Goal: Transaction & Acquisition: Purchase product/service

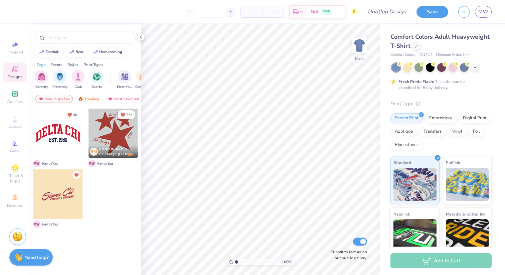
drag, startPoint x: 59, startPoint y: 195, endPoint x: 74, endPoint y: 197, distance: 14.9
click at [74, 197] on div at bounding box center [57, 193] width 49 height 49
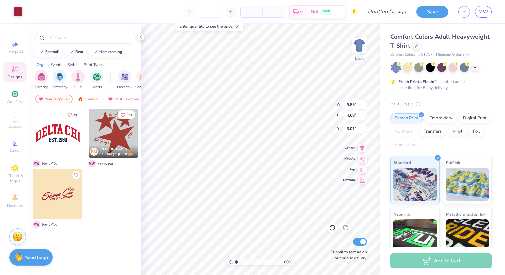
type input "9.85"
type input "4.08"
type input "3.01"
type input "12.40"
type input "5.14"
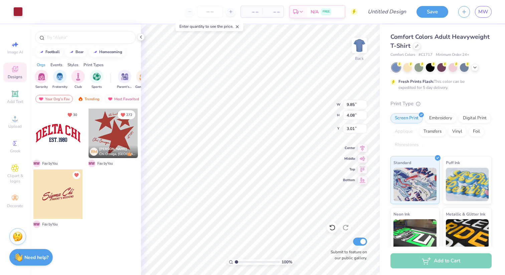
type input "3.02"
click at [475, 68] on icon at bounding box center [474, 66] width 5 height 5
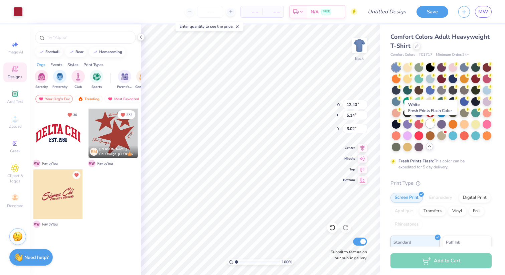
click at [433, 126] on div at bounding box center [430, 123] width 9 height 9
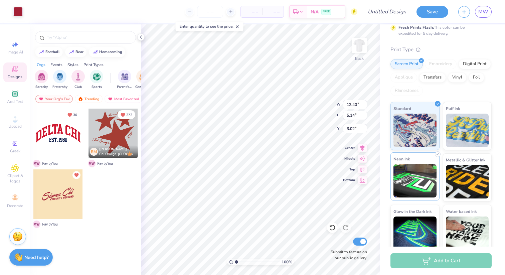
scroll to position [133, 0]
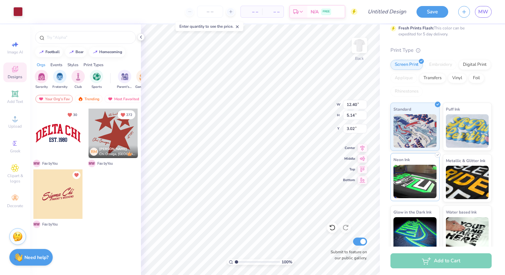
click at [418, 183] on img at bounding box center [414, 181] width 43 height 33
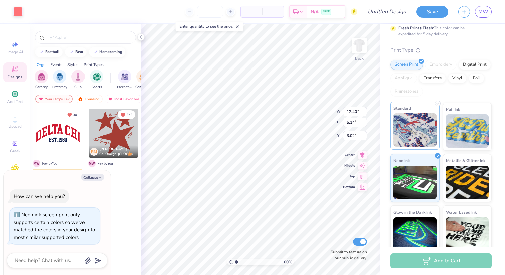
click at [414, 136] on img at bounding box center [414, 129] width 43 height 33
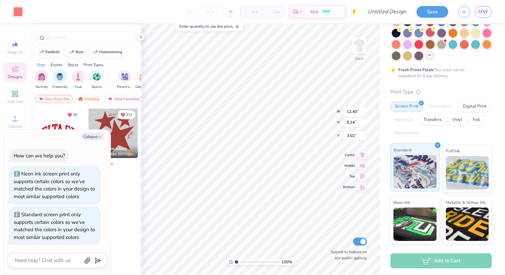
scroll to position [90, 0]
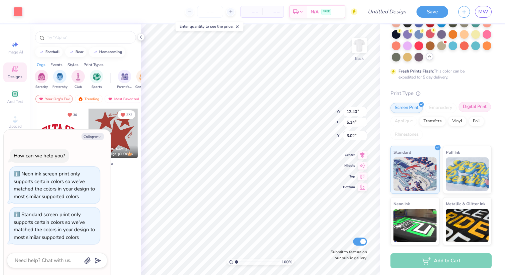
click at [468, 107] on div "Digital Print" at bounding box center [475, 107] width 32 height 10
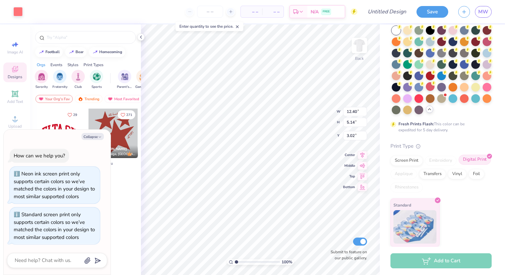
scroll to position [37, 0]
click at [432, 174] on div "Transfers" at bounding box center [432, 173] width 27 height 10
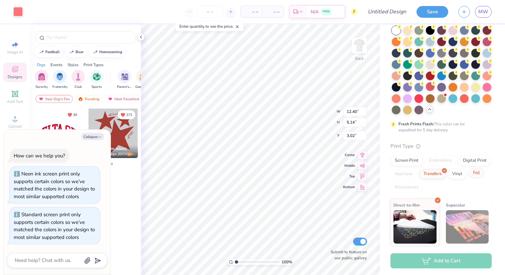
click at [475, 176] on div "Foil" at bounding box center [477, 173] width 16 height 10
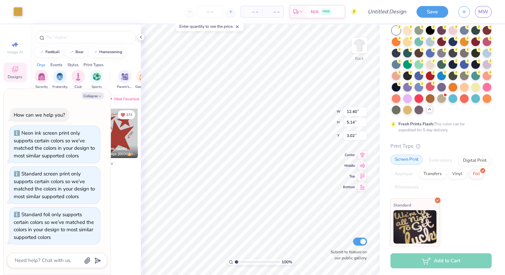
click at [410, 162] on div "Screen Print" at bounding box center [406, 160] width 32 height 10
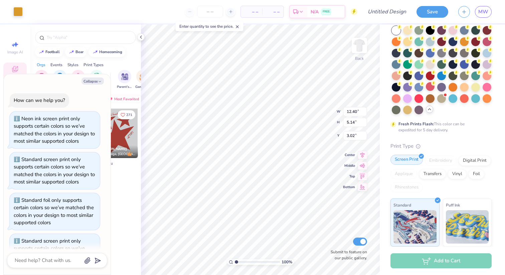
scroll to position [26, 0]
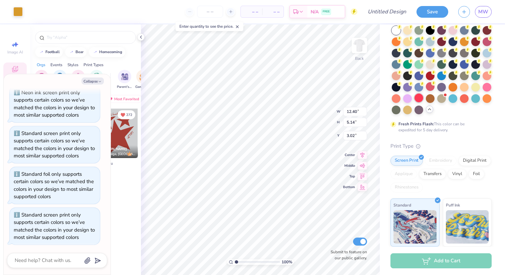
click at [417, 100] on div at bounding box center [418, 98] width 9 height 9
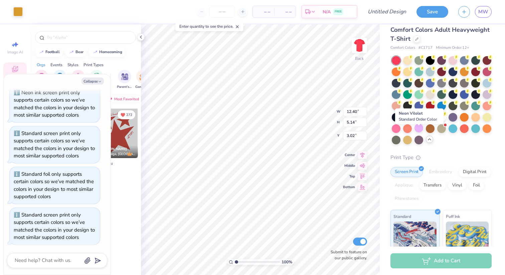
scroll to position [3, 0]
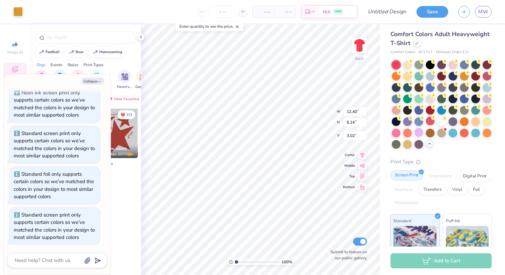
click at [404, 175] on div "Screen Print" at bounding box center [406, 175] width 32 height 10
click at [401, 234] on img at bounding box center [414, 241] width 43 height 33
click at [442, 133] on div at bounding box center [441, 132] width 9 height 9
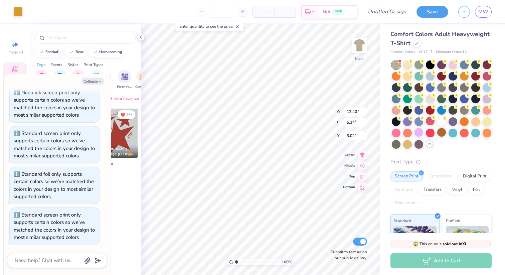
scroll to position [200, 0]
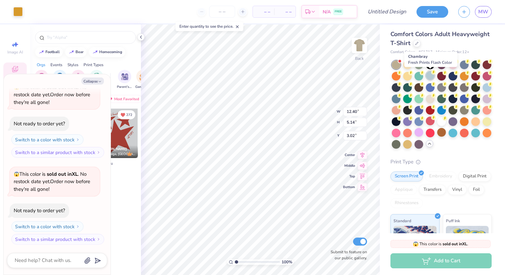
click at [433, 73] on icon at bounding box center [433, 71] width 2 height 3
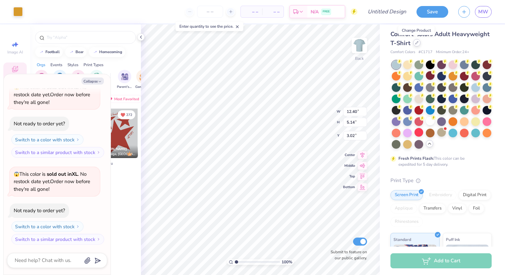
click at [415, 43] on icon at bounding box center [416, 42] width 3 height 3
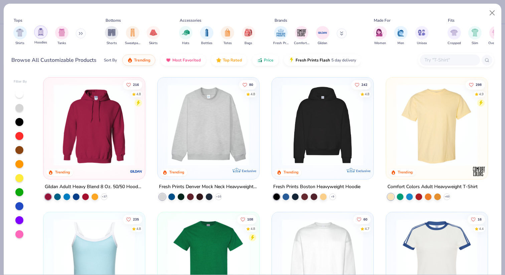
click at [44, 32] on img "filter for Hoodies" at bounding box center [40, 32] width 7 height 8
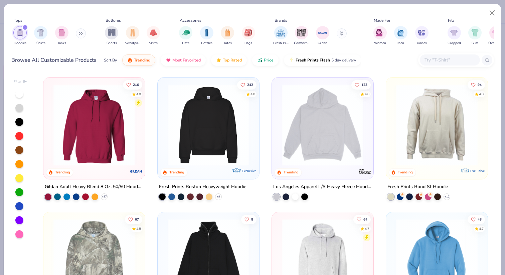
click at [325, 135] on img at bounding box center [323, 124] width 88 height 81
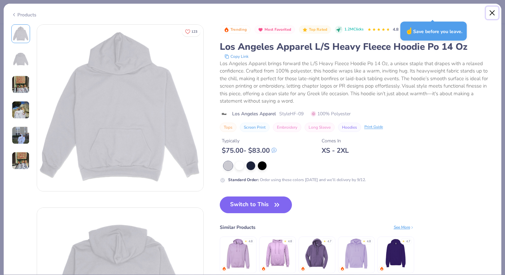
click at [491, 15] on button "Close" at bounding box center [492, 13] width 13 height 13
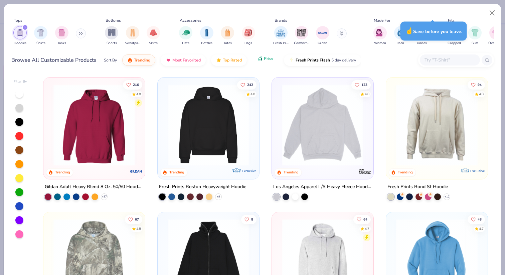
click at [264, 59] on span "Price" at bounding box center [269, 58] width 10 height 5
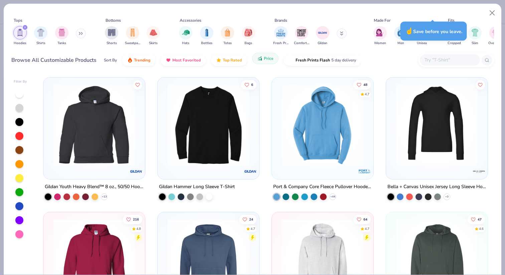
click at [266, 60] on span "Price" at bounding box center [269, 58] width 10 height 5
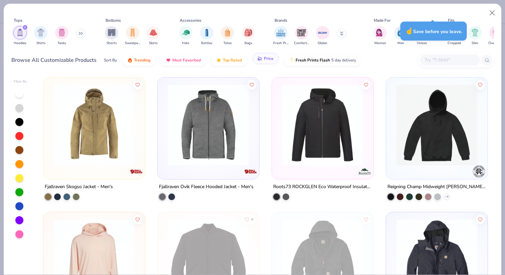
click at [264, 60] on span "Price" at bounding box center [269, 58] width 10 height 5
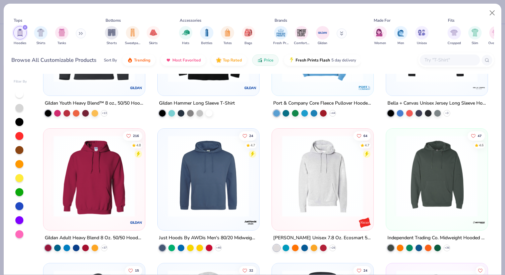
scroll to position [104, 0]
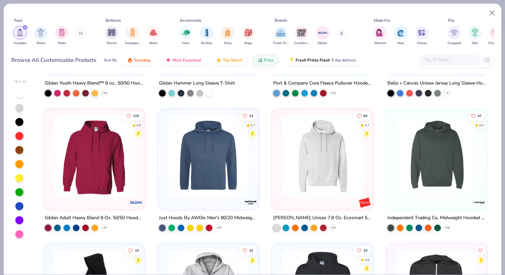
click at [322, 182] on img at bounding box center [323, 155] width 88 height 81
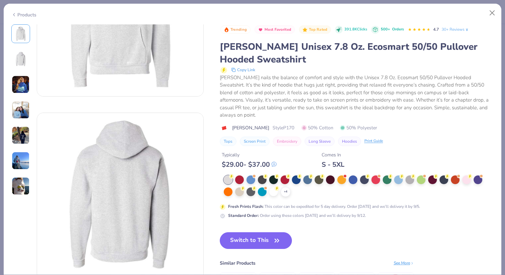
scroll to position [94, 0]
click at [261, 237] on button "Switch to This" at bounding box center [256, 240] width 72 height 17
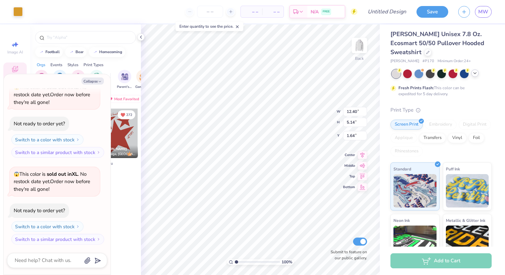
type textarea "x"
type input "3.00"
type textarea "x"
type input "9.73"
type input "4.77"
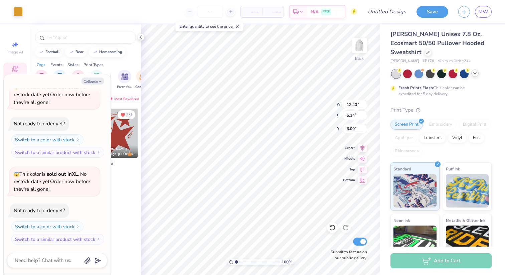
type input "3.37"
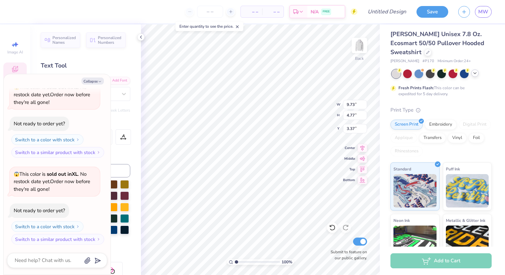
type textarea "x"
type input "3.12"
type input "3.30"
type input "4.72"
click at [113, 63] on div "Text Tool" at bounding box center [85, 65] width 89 height 9
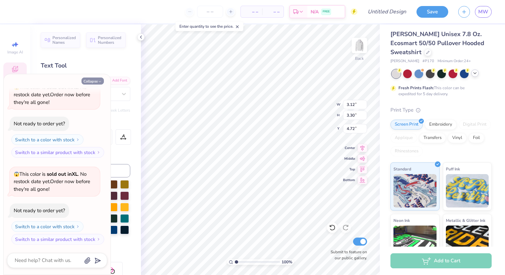
click at [101, 81] on icon "button" at bounding box center [100, 81] width 4 height 4
type textarea "x"
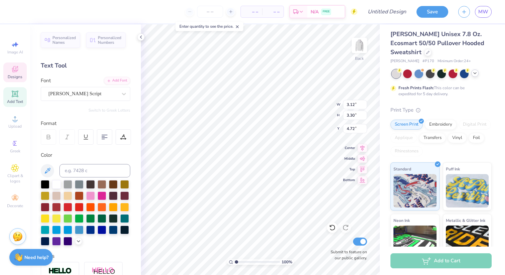
type input "9.73"
type input "4.77"
type input "3.37"
type input "3.12"
type input "3.30"
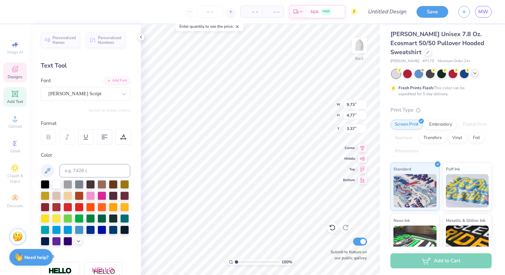
type input "4.72"
click at [242, 107] on li "Cut" at bounding box center [259, 110] width 52 height 13
click at [9, 96] on div "Add Text" at bounding box center [14, 97] width 23 height 20
type textarea "IUSTV"
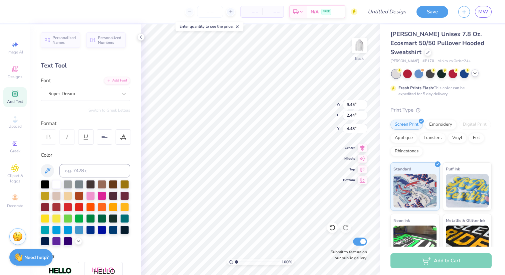
type input "4.48"
click at [124, 98] on div at bounding box center [124, 94] width 12 height 12
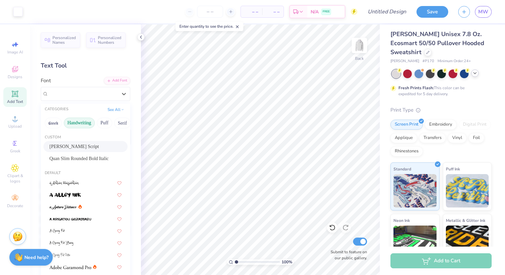
click at [82, 123] on button "Handwriting" at bounding box center [79, 123] width 31 height 11
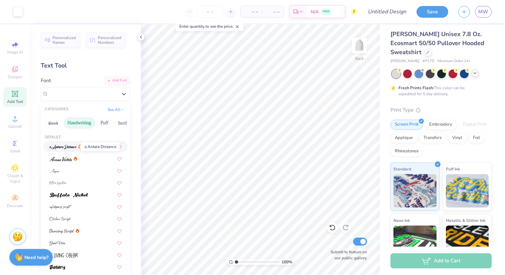
click at [64, 147] on img at bounding box center [62, 147] width 27 height 5
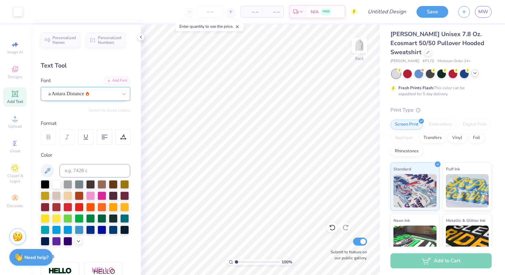
click at [112, 92] on div "a Antara Distance" at bounding box center [83, 93] width 70 height 10
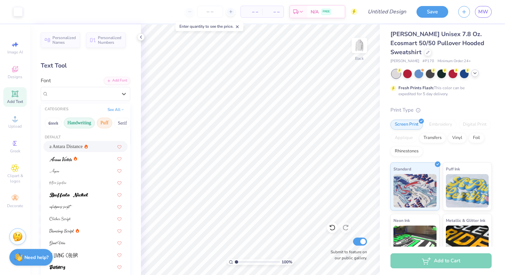
click at [105, 124] on button "Puff" at bounding box center [104, 123] width 15 height 11
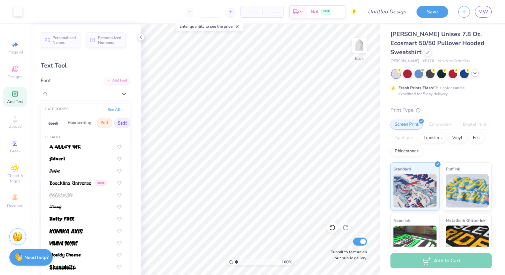
click at [124, 124] on button "Serif" at bounding box center [122, 123] width 16 height 11
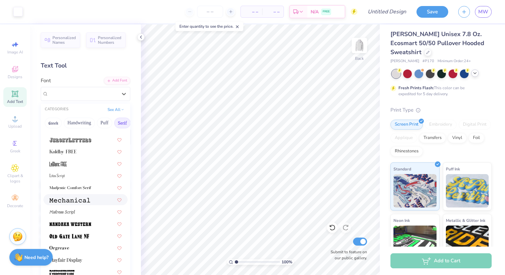
scroll to position [627, 0]
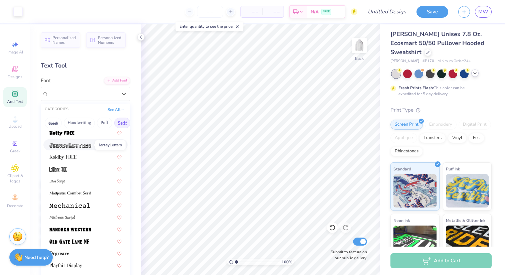
click at [73, 143] on img at bounding box center [70, 145] width 42 height 5
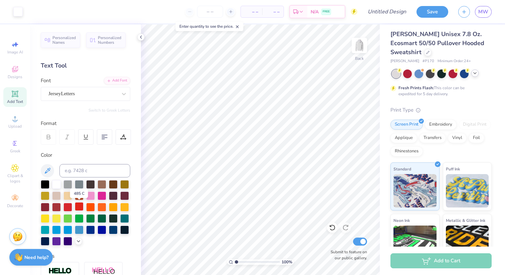
click at [78, 207] on div at bounding box center [79, 206] width 9 height 9
click at [123, 95] on icon at bounding box center [124, 94] width 7 height 7
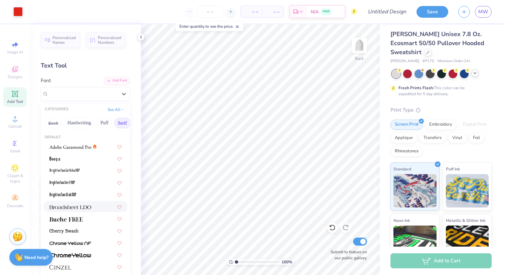
click at [87, 209] on img at bounding box center [70, 207] width 42 height 5
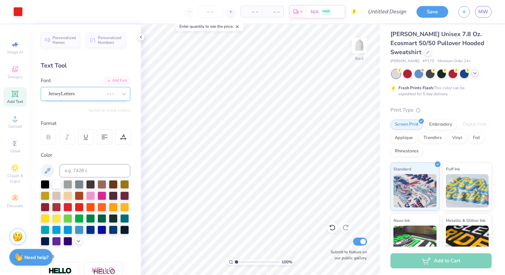
click at [91, 96] on div "JerseyLetters" at bounding box center [76, 93] width 57 height 10
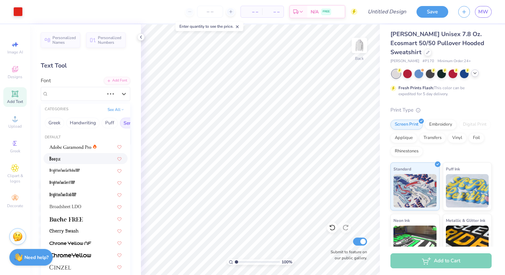
click at [74, 158] on div at bounding box center [85, 158] width 72 height 7
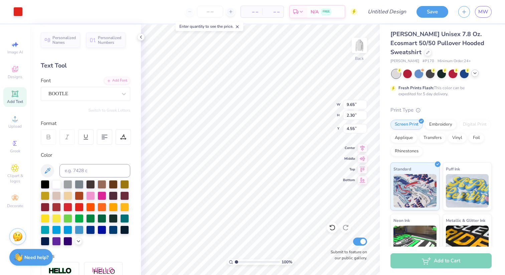
type input "7.71"
type input "3.22"
type input "4.09"
type input "9.65"
type input "2.30"
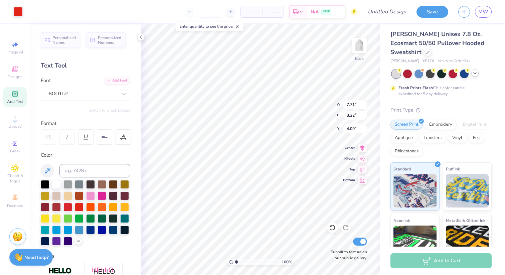
type input "4.55"
type input "3.00"
click at [120, 82] on div "Add Font" at bounding box center [117, 80] width 26 height 8
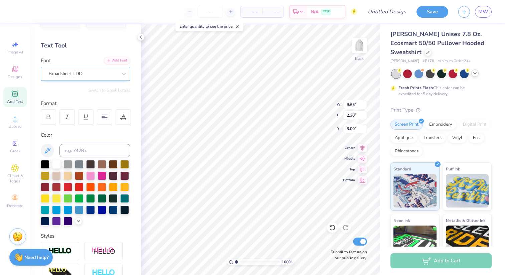
scroll to position [24, 0]
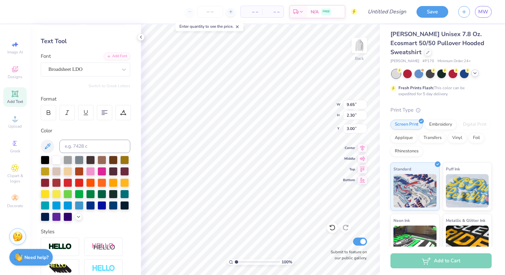
click at [22, 97] on div "Add Text" at bounding box center [14, 97] width 23 height 20
type input "8.11"
type input "2.35"
type input "6.20"
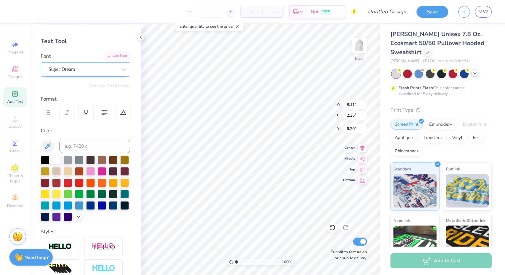
type textarea "Sports"
click at [90, 76] on div "Super Dream" at bounding box center [85, 69] width 89 height 14
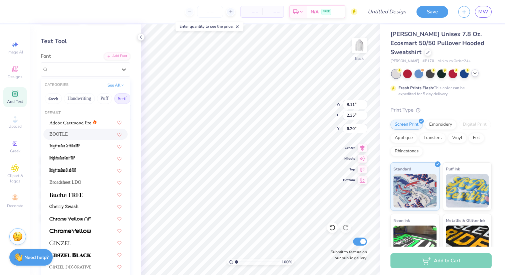
click at [67, 133] on div "BOOTLE" at bounding box center [85, 134] width 72 height 7
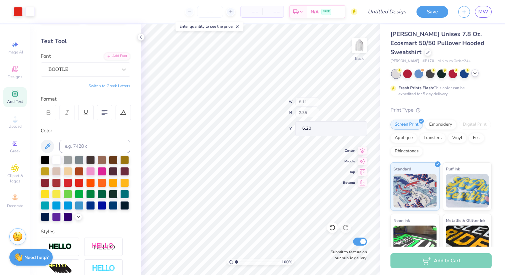
type input "10.39"
type input "2.44"
type input "6.15"
type input "5.30"
type input "1.25"
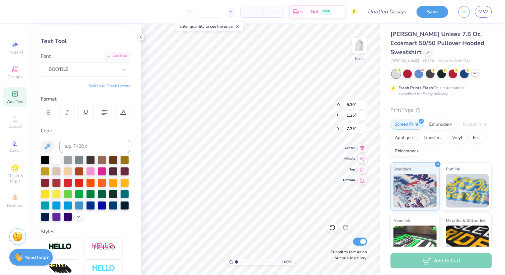
type input "5.64"
click at [12, 69] on icon at bounding box center [15, 69] width 8 height 8
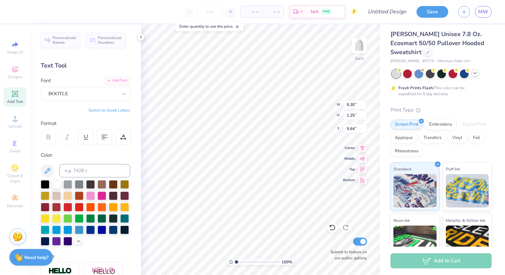
type input "6.13"
type input "9.65"
type input "2.30"
type input "3.54"
click at [361, 49] on img at bounding box center [359, 45] width 27 height 27
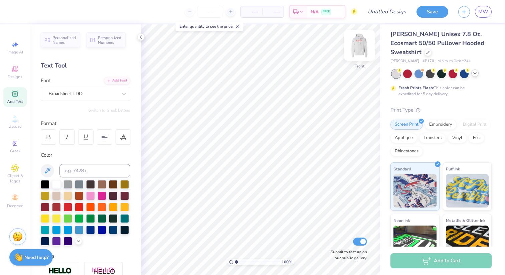
click at [359, 42] on img at bounding box center [359, 45] width 27 height 27
type input "4.42"
type input "1.04"
type input "5.83"
type input "7.38"
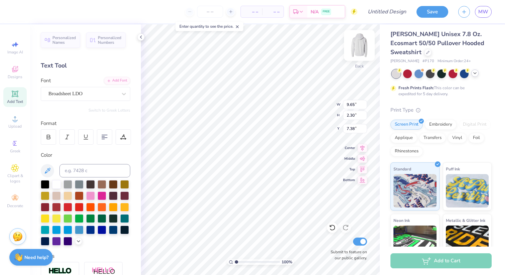
type input "9.65"
type input "2.30"
type input "5.08"
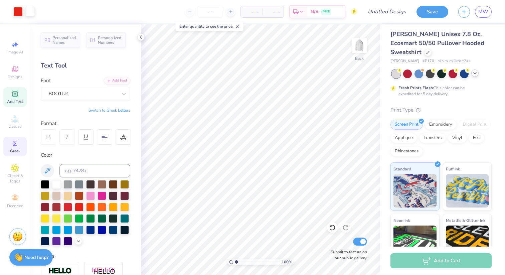
click at [9, 149] on div "Greek" at bounding box center [14, 147] width 23 height 20
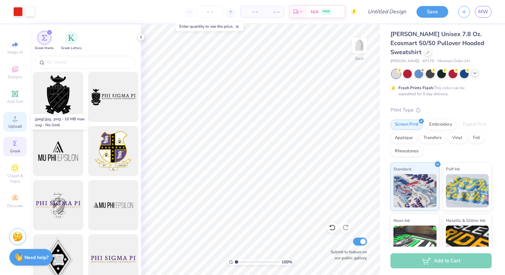
click at [13, 126] on span "Upload" at bounding box center [14, 126] width 13 height 5
click at [14, 175] on span "Clipart & logos" at bounding box center [14, 178] width 23 height 11
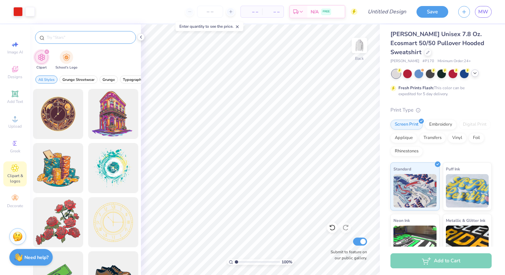
type input "p"
type input "football"
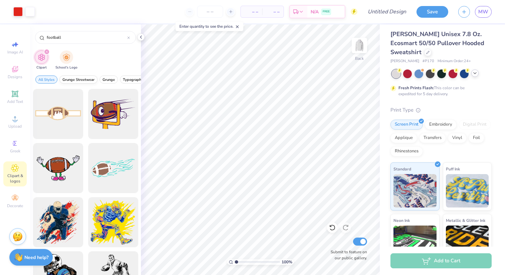
click at [80, 80] on span "Grunge Streetwear" at bounding box center [78, 79] width 32 height 5
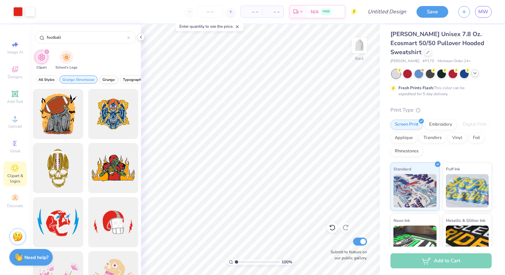
click at [107, 83] on button "Grunge" at bounding box center [109, 79] width 18 height 8
click at [75, 81] on span "Typography" at bounding box center [73, 79] width 20 height 5
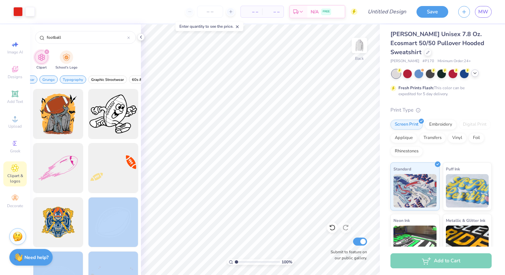
click at [250, 164] on div "Art colors – – Per Item – – Total Est. Delivery N/A FREE Design Title Save MW I…" at bounding box center [252, 137] width 505 height 275
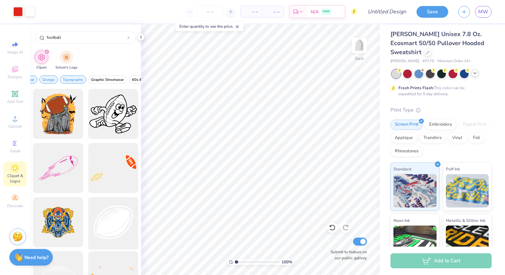
click at [116, 217] on div at bounding box center [112, 222] width 55 height 55
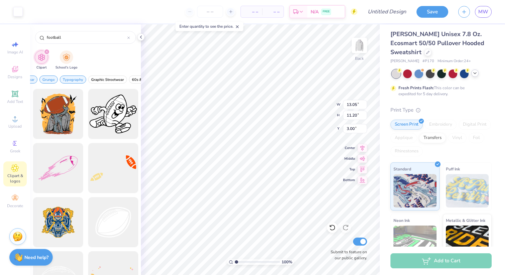
type input "1.43"
type input "1.23"
type input "7.38"
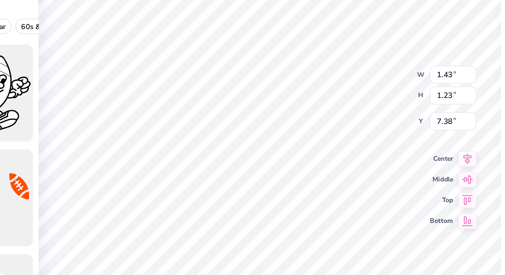
type input "1.29"
type input "1.10"
type input "1.45"
type input "1.03"
type input "7.41"
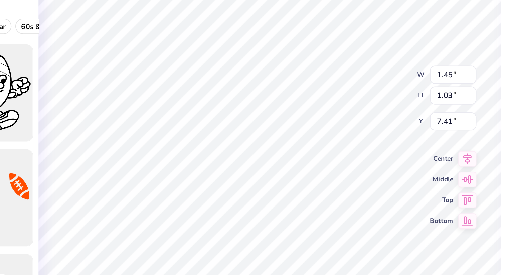
type input "7.38"
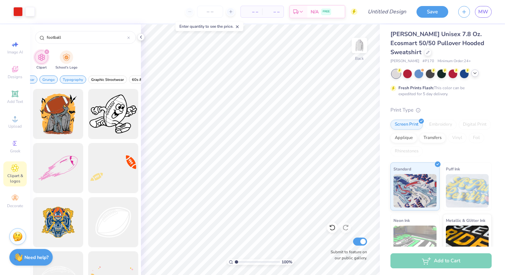
drag, startPoint x: 71, startPoint y: 36, endPoint x: 12, endPoint y: 28, distance: 60.0
click at [12, 28] on div "Art colors – – Per Item – – Total Est. Delivery N/A FREE Design Title Save MW I…" at bounding box center [252, 137] width 505 height 275
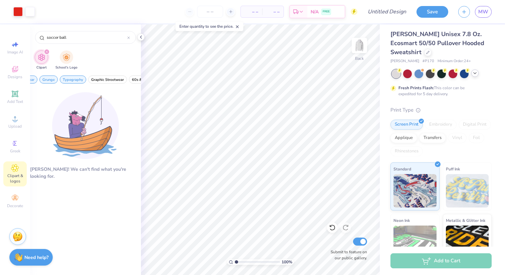
type input "soccer ball"
click at [42, 77] on button "Grunge" at bounding box center [48, 79] width 18 height 8
click at [33, 78] on span "Grunge Streetwear" at bounding box center [18, 79] width 32 height 5
click at [52, 80] on span "All Styles" at bounding box center [46, 79] width 16 height 5
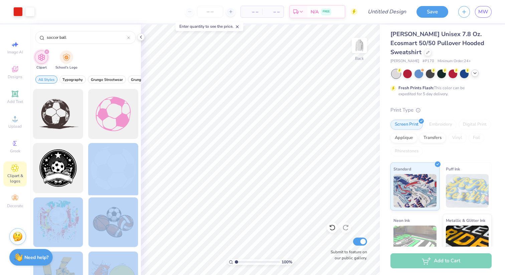
click at [244, 150] on div "Art colors – – Per Item – – Total Est. Delivery N/A FREE Design Title Save MW I…" at bounding box center [252, 137] width 505 height 275
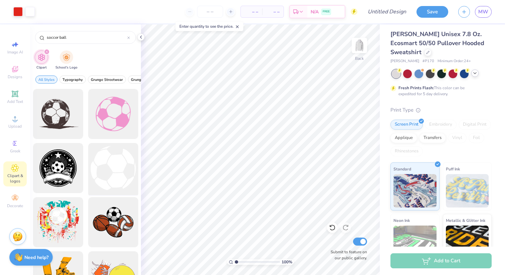
click at [111, 173] on div at bounding box center [112, 168] width 55 height 55
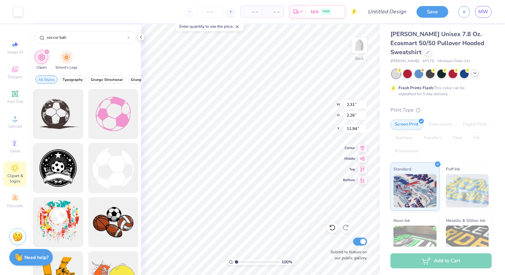
type input "2.31"
type input "2.26"
type input "11.94"
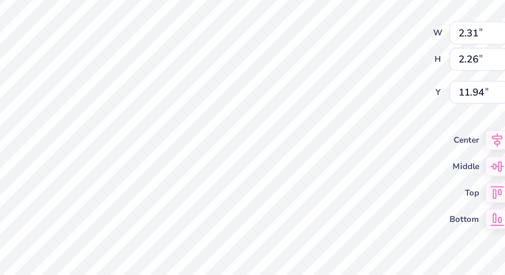
type input "1.13"
type input "1.11"
type input "13.09"
type input "0.55"
type input "0.54"
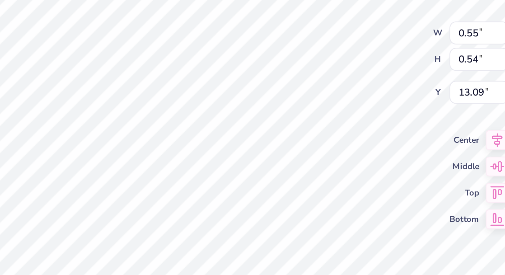
type input "0.90"
type input "0.88"
type input "12.75"
type input "1.23"
type input "1.20"
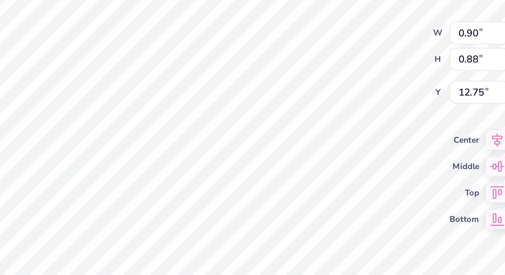
type input "12.43"
type input "7.38"
type input "1.09"
type input "1.07"
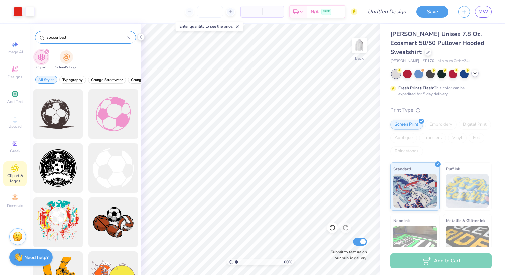
drag, startPoint x: 70, startPoint y: 39, endPoint x: 37, endPoint y: 38, distance: 33.1
click at [37, 38] on div "soccer ball" at bounding box center [85, 37] width 101 height 13
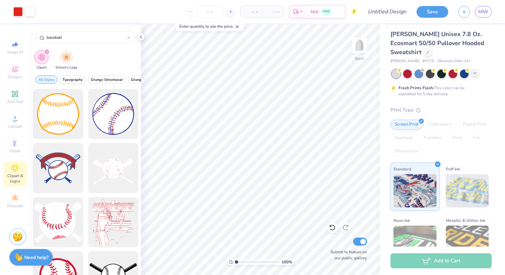
type input "baseball"
click at [67, 77] on span "Typography" at bounding box center [72, 79] width 20 height 5
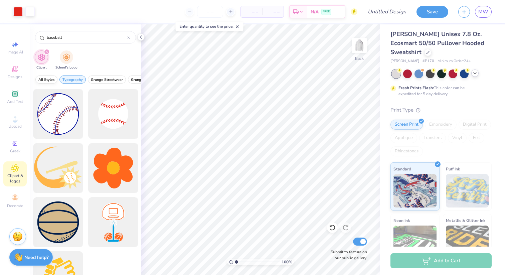
click at [51, 76] on button "All Styles" at bounding box center [46, 79] width 22 height 8
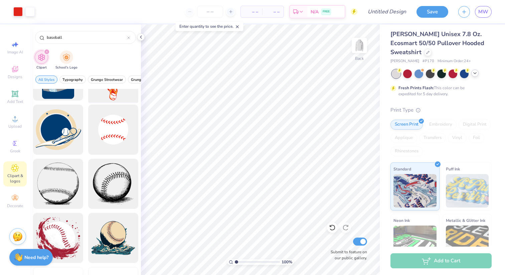
scroll to position [426, 0]
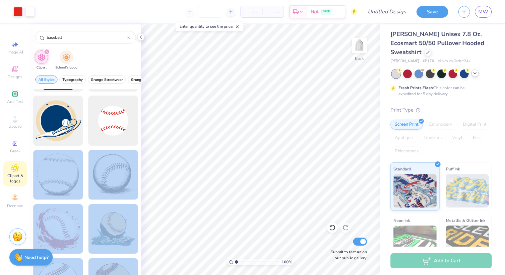
click at [208, 173] on div "Art colors – – Per Item – – Total Est. Delivery N/A FREE Design Title Save MW I…" at bounding box center [252, 137] width 505 height 275
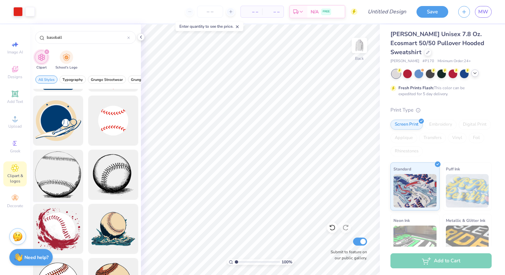
click at [73, 184] on div at bounding box center [57, 174] width 55 height 55
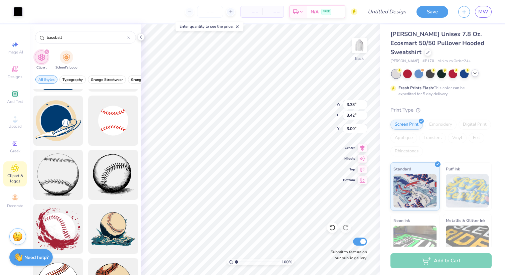
type input "3.38"
type input "3.42"
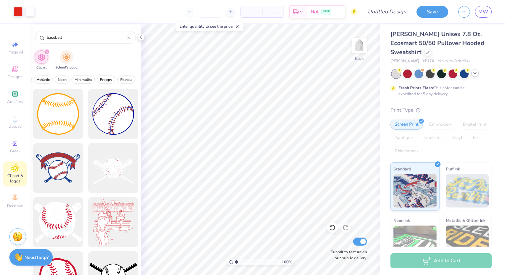
scroll to position [0, 276]
click at [78, 77] on span "Minimalist" at bounding box center [78, 79] width 17 height 5
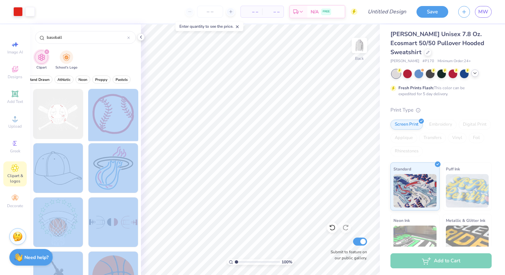
click at [247, 163] on div "Art colors – – Per Item – – Total Est. Delivery N/A FREE Design Title Save MW I…" at bounding box center [252, 137] width 505 height 275
click at [130, 129] on div at bounding box center [112, 113] width 55 height 55
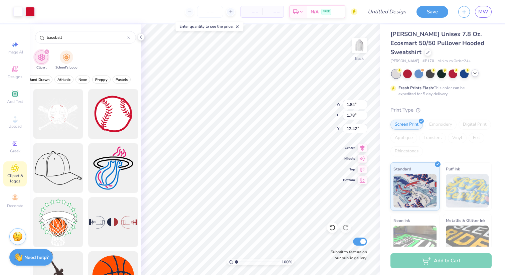
type input "1.84"
type input "1.78"
type input "12.42"
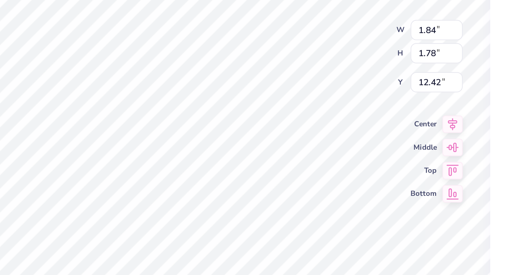
type input "1.20"
type input "1.16"
type input "7.38"
type input "1.09"
type input "1.07"
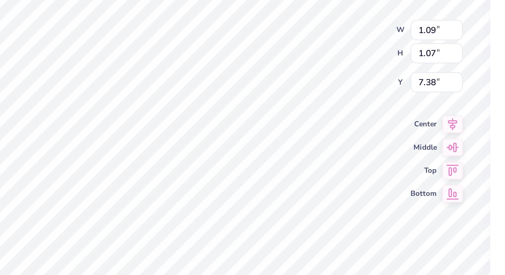
type input "9.26"
type input "1.20"
type input "1.16"
type input "7.38"
type input "1.09"
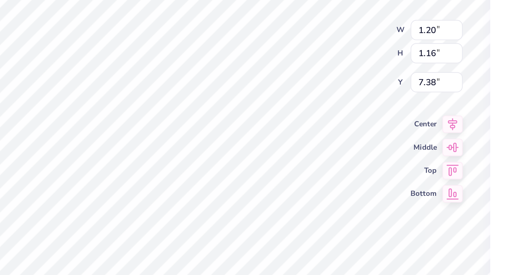
type input "1.07"
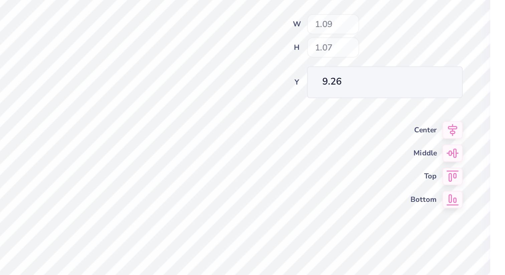
type input "7.38"
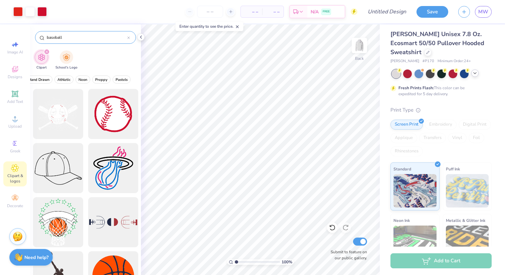
click at [89, 40] on input "baseball" at bounding box center [86, 37] width 81 height 7
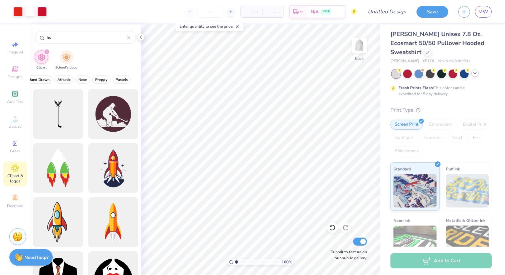
type input "h"
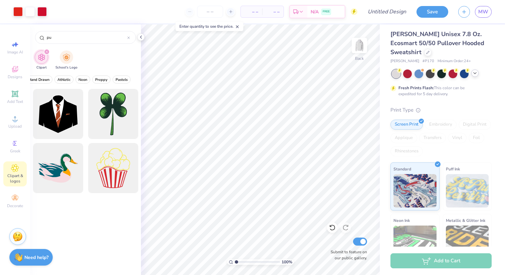
type input "p"
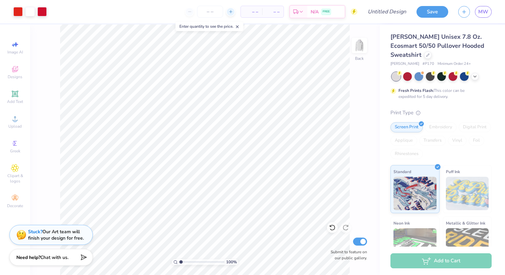
click at [231, 12] on icon at bounding box center [230, 11] width 5 height 5
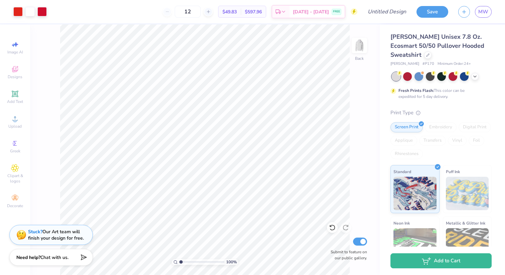
click at [178, 12] on div "12" at bounding box center [188, 12] width 50 height 12
click at [198, 12] on input "12" at bounding box center [188, 12] width 26 height 12
click at [211, 12] on icon at bounding box center [208, 11] width 5 height 5
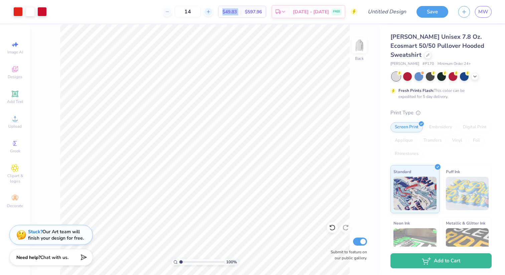
click at [211, 12] on icon at bounding box center [208, 11] width 5 height 5
click at [209, 12] on line at bounding box center [208, 12] width 3 height 0
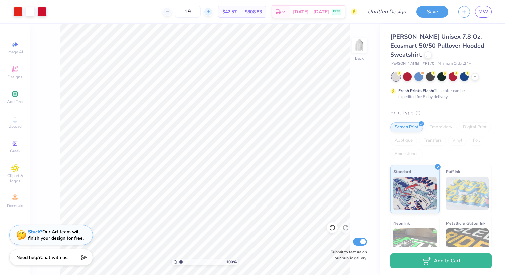
click at [209, 12] on line at bounding box center [208, 12] width 3 height 0
click at [170, 10] on icon at bounding box center [167, 11] width 5 height 5
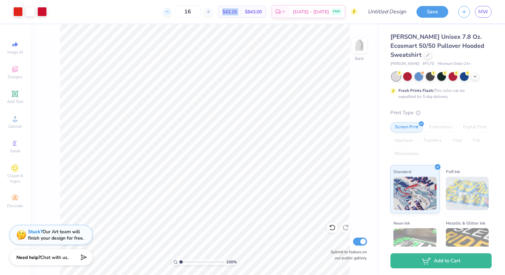
click at [170, 10] on icon at bounding box center [167, 11] width 5 height 5
click at [177, 10] on div "12" at bounding box center [188, 12] width 50 height 12
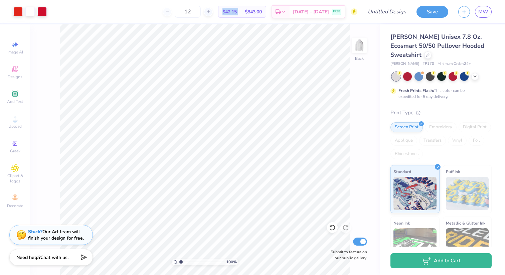
click at [177, 10] on div "12" at bounding box center [188, 12] width 50 height 12
click at [180, 12] on div "12" at bounding box center [188, 12] width 50 height 12
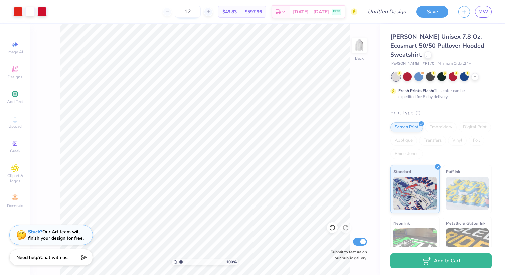
click at [196, 12] on input "12" at bounding box center [188, 12] width 26 height 12
type input "12"
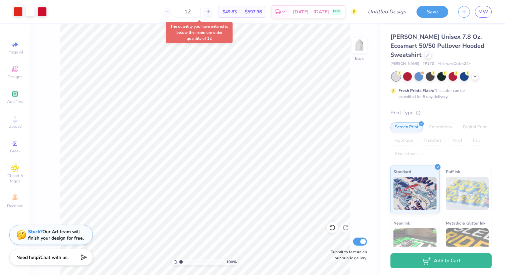
click at [164, 11] on div "12 $49.83 Per Item $597.96 Total Est. Delivery [DATE] - [DATE] FREE" at bounding box center [205, 11] width 306 height 23
click at [174, 11] on div "12" at bounding box center [188, 12] width 50 height 12
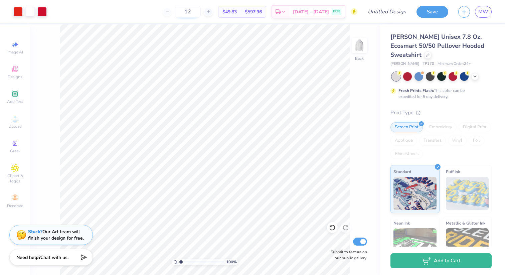
click at [201, 11] on input "12" at bounding box center [188, 12] width 26 height 12
click at [197, 14] on input "12" at bounding box center [188, 12] width 26 height 12
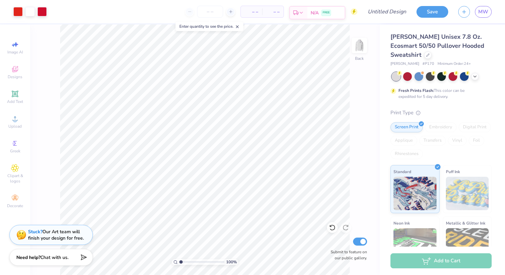
click at [298, 11] on icon at bounding box center [295, 12] width 5 height 5
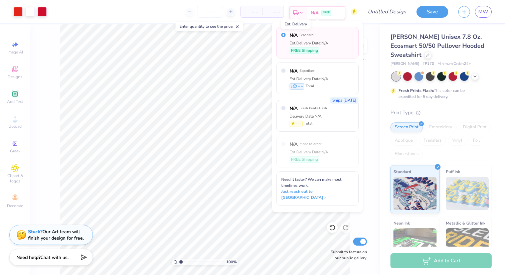
click at [298, 11] on icon at bounding box center [295, 12] width 5 height 5
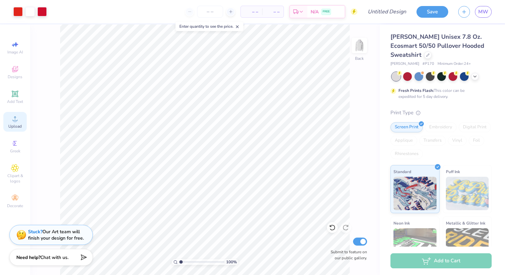
click at [16, 121] on circle at bounding box center [15, 121] width 4 height 4
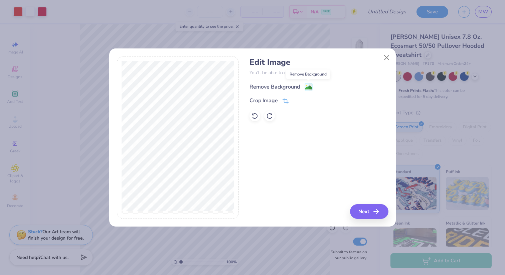
click at [310, 85] on image at bounding box center [308, 87] width 7 height 7
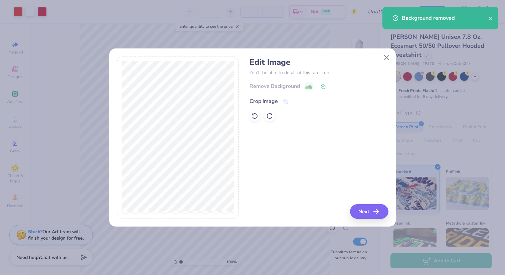
click at [264, 99] on div "Crop Image" at bounding box center [263, 101] width 28 height 8
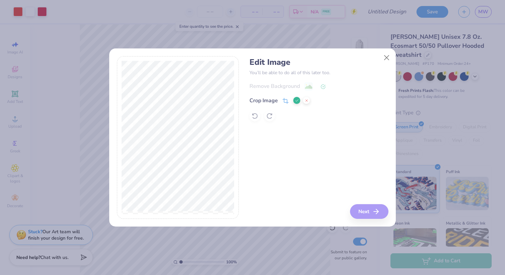
click at [275, 181] on div "Edit Image You’ll be able to do all of this later too. Remove Background Crop I…" at bounding box center [318, 137] width 139 height 163
click at [371, 213] on div "Edit Image You’ll be able to do all of this later too. Remove Background Crop I…" at bounding box center [318, 137] width 139 height 163
click at [365, 208] on div "Edit Image You’ll be able to do all of this later too. Remove Background Crop I…" at bounding box center [318, 137] width 139 height 163
click at [382, 210] on div "Edit Image You’ll be able to do all of this later too. Remove Background Crop I…" at bounding box center [318, 137] width 139 height 163
click at [297, 101] on icon at bounding box center [297, 101] width 4 height 4
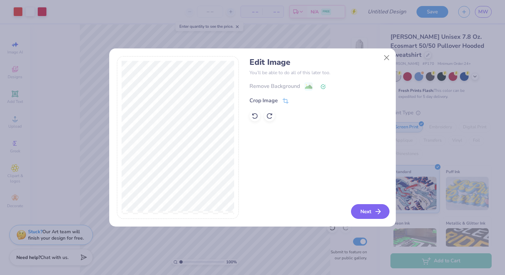
click at [375, 212] on icon "button" at bounding box center [378, 211] width 8 height 8
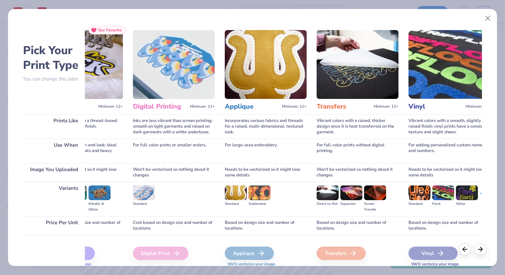
scroll to position [0, 0]
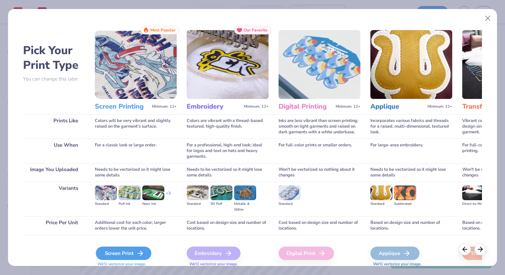
click at [112, 255] on div "Screen Print" at bounding box center [123, 252] width 55 height 13
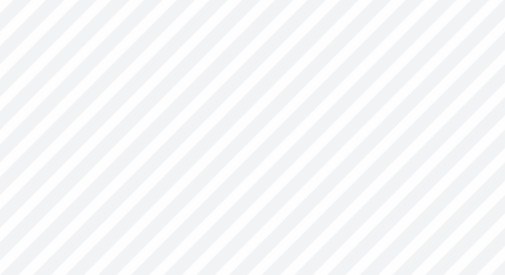
type input "1.23"
type input "1.01"
type input "7.38"
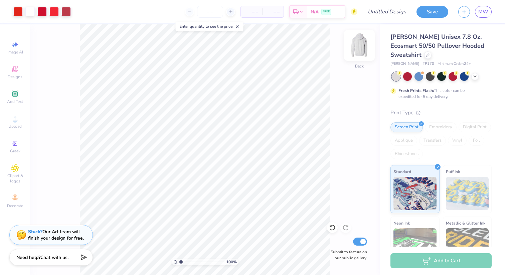
click at [356, 44] on img at bounding box center [359, 45] width 27 height 27
click at [17, 76] on span "Designs" at bounding box center [15, 76] width 15 height 5
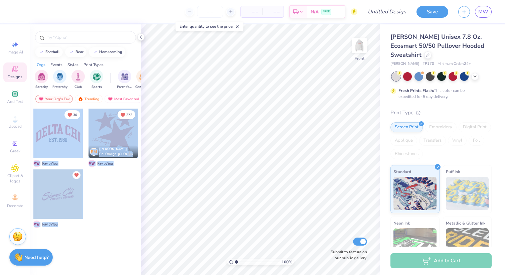
click at [262, 137] on div "– – Per Item – – Total Est. Delivery N/A FREE Design Title Save MW Image AI Des…" at bounding box center [252, 137] width 505 height 275
click at [44, 130] on div at bounding box center [57, 133] width 49 height 49
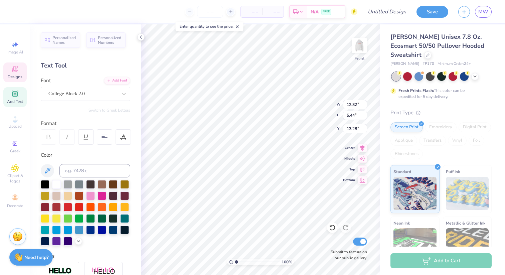
type textarea "IUSTV"
type input "5.16"
type input "1.23"
type input "17.23"
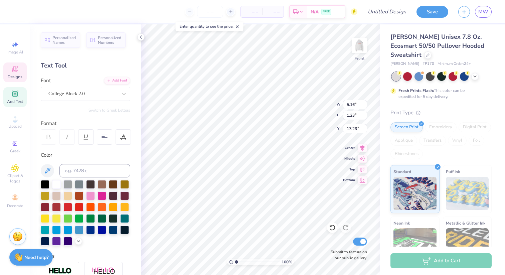
scroll to position [0, 1]
type input "8.05"
type input "4.45"
type input "13.77"
type input "5.16"
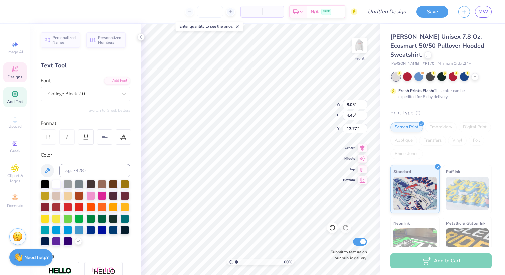
type input "1.23"
type input "17.00"
type textarea "EST. @))@"
type textarea "IU\STV"
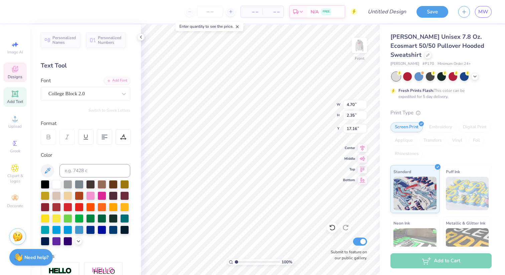
type input "4.70"
type input "2.35"
type input "17.16"
type textarea "EST. @)2oo2)@"
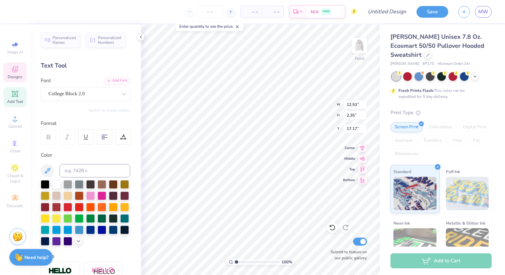
type textarea "EST.)2oo2)@"
type input "7.33"
type input "8.67"
type input "1.89"
type input "7.27"
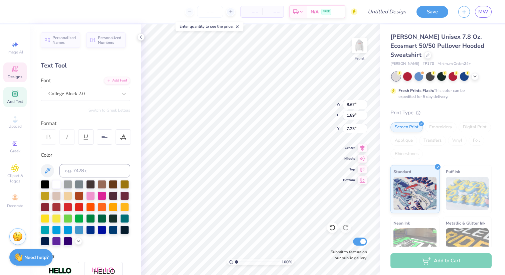
type input "7.23"
click at [67, 207] on div at bounding box center [67, 206] width 9 height 9
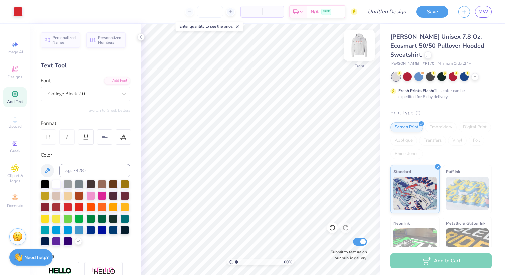
click at [360, 43] on img at bounding box center [359, 45] width 27 height 27
click at [359, 44] on img at bounding box center [359, 45] width 27 height 27
click at [359, 45] on img at bounding box center [359, 45] width 27 height 27
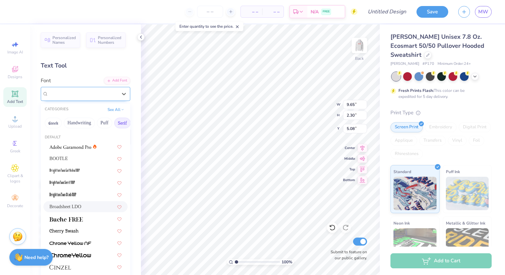
click at [93, 94] on div "Broadsheet LDO" at bounding box center [83, 93] width 70 height 10
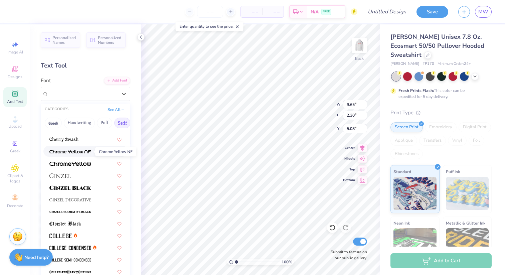
scroll to position [91, 0]
click at [54, 122] on button "Greek" at bounding box center [53, 123] width 17 height 11
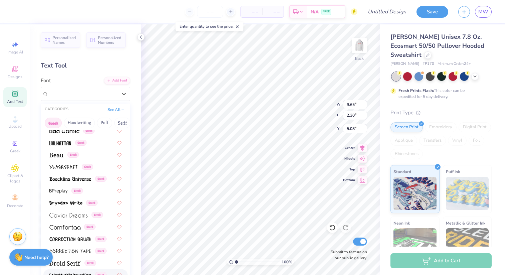
scroll to position [0, 0]
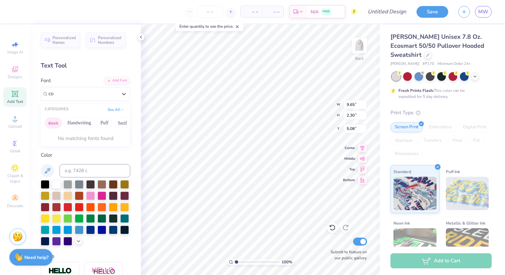
type input "c"
click at [46, 121] on button "Greek" at bounding box center [53, 123] width 17 height 11
click at [80, 149] on span "College Block 2.0" at bounding box center [66, 146] width 34 height 7
type input "college block"
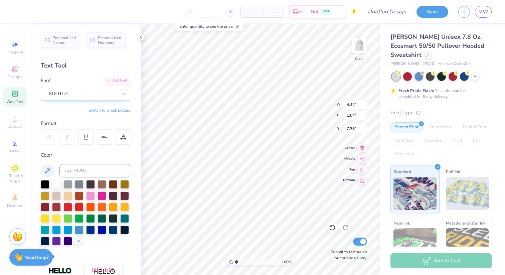
click at [67, 96] on div "BOOTLE" at bounding box center [83, 93] width 70 height 10
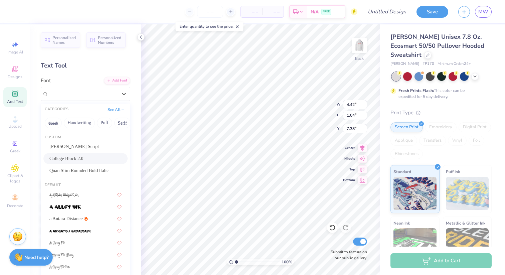
click at [72, 156] on span "College Block 2.0" at bounding box center [66, 158] width 34 height 7
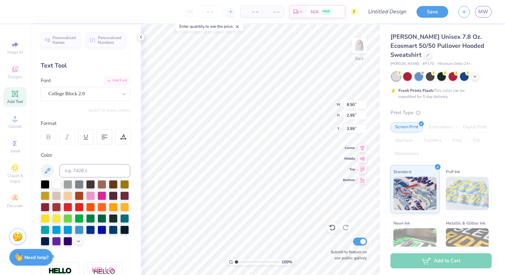
type input "3.99"
type input "7.37"
type input "1.20"
type input "1.16"
type input "1.09"
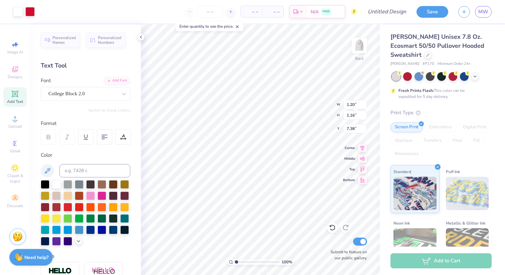
type input "1.07"
type input "1.23"
type input "1.01"
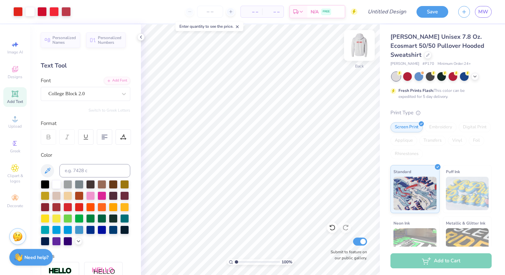
click at [357, 48] on img at bounding box center [359, 45] width 27 height 27
click at [365, 49] on img at bounding box center [359, 45] width 27 height 27
click at [360, 54] on img at bounding box center [359, 45] width 27 height 27
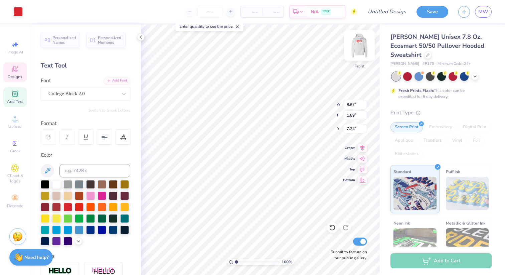
type input "7.25"
click at [355, 51] on img at bounding box center [359, 45] width 27 height 27
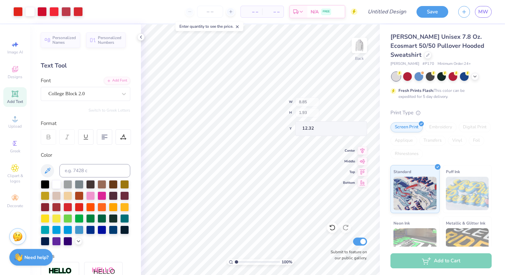
type input "12.32"
type input "6.29"
type input "1.37"
type input "12.88"
click at [361, 240] on input "Submit to feature on our public gallery." at bounding box center [360, 241] width 14 height 8
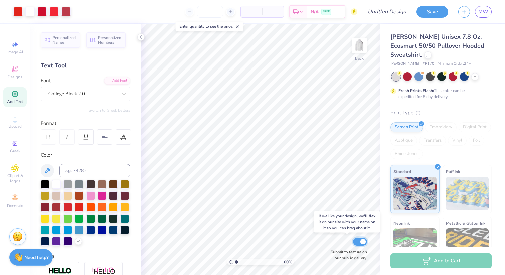
checkbox input "false"
click at [437, 14] on button "Save" at bounding box center [432, 11] width 32 height 12
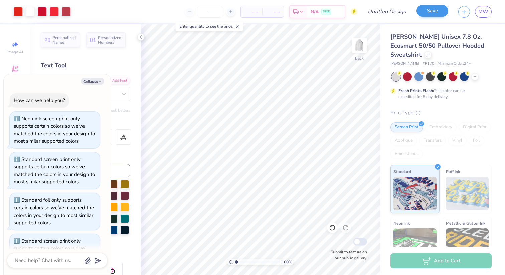
scroll to position [218, 0]
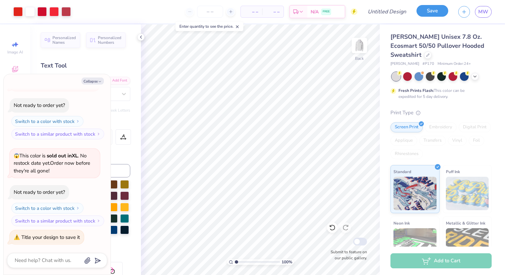
click at [437, 14] on button "Save" at bounding box center [432, 11] width 32 height 12
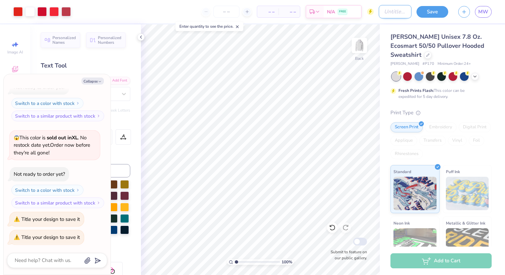
click at [386, 12] on input "Design Title" at bounding box center [395, 11] width 33 height 13
type textarea "x"
type input "S"
type textarea "x"
type input "Sp"
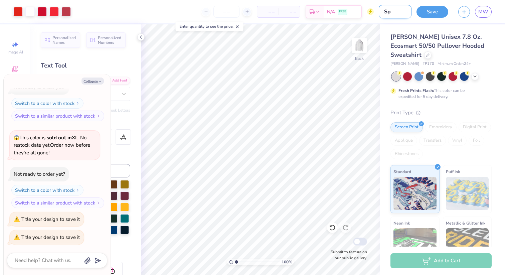
type textarea "x"
type input "Spo"
type textarea "x"
type input "Spor"
type textarea "x"
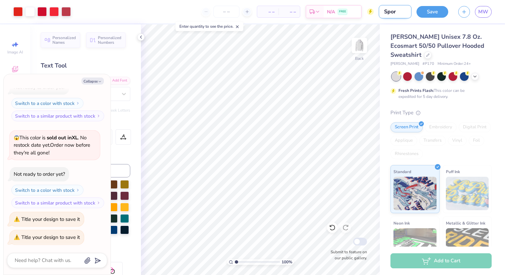
type input "Sport"
type textarea "x"
type input "Sports"
type textarea "x"
type input "Sports"
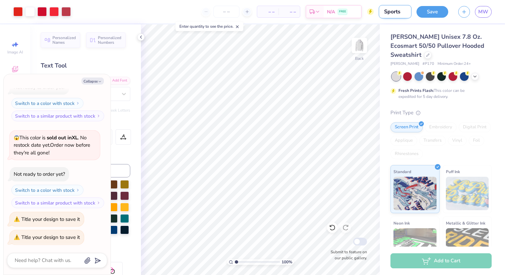
type textarea "x"
type input "Sports M"
type textarea "x"
type input "Sports Mo"
type textarea "x"
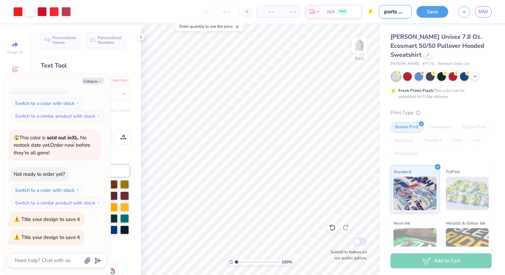
type input "Sports Moc"
type textarea "x"
type input "Sports Mock"
type textarea "x"
type input "Sports Mocku"
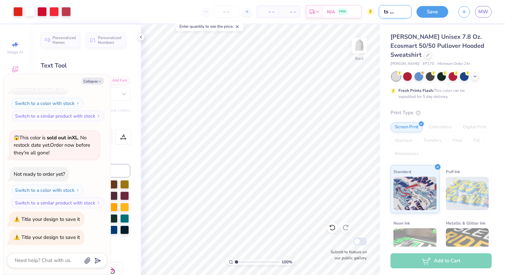
type textarea "x"
type input "Sports Mockup"
click at [429, 15] on button "Save" at bounding box center [432, 11] width 32 height 12
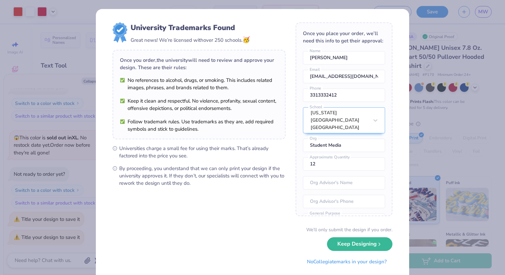
type textarea "x"
click at [384, 20] on div "Have Our Art Team Finish Your Design for Free 😍 Loop In Our Art Team" at bounding box center [410, 43] width 87 height 47
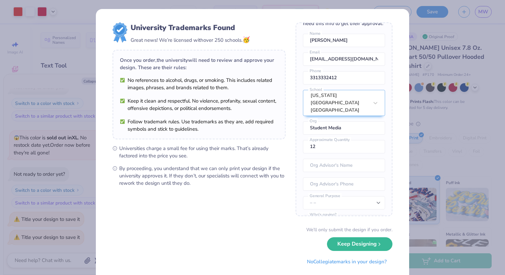
scroll to position [29, 0]
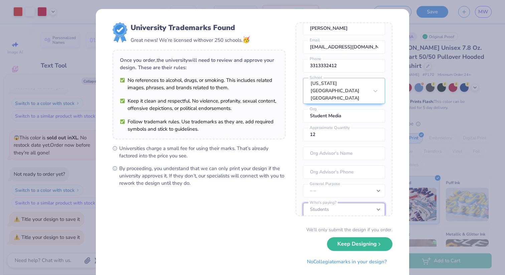
click at [350, 203] on select "Students University" at bounding box center [344, 209] width 82 height 13
click at [341, 187] on select "– – Member apparel for registered Student Organization / Department / School Fu…" at bounding box center [344, 190] width 82 height 13
click at [333, 170] on input "tel" at bounding box center [344, 171] width 82 height 13
click at [302, 172] on div "Once you place your order, we’ll need this info to get their approval: [PERSON_…" at bounding box center [344, 119] width 97 height 194
click at [331, 128] on input "12" at bounding box center [344, 134] width 82 height 13
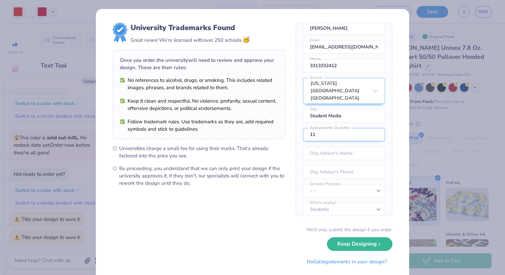
click at [375, 129] on input "11" at bounding box center [344, 134] width 82 height 13
click at [375, 129] on input "10" at bounding box center [344, 134] width 82 height 13
click at [375, 129] on input "9" at bounding box center [344, 134] width 82 height 13
type input "8"
click at [375, 129] on input "8" at bounding box center [344, 134] width 82 height 13
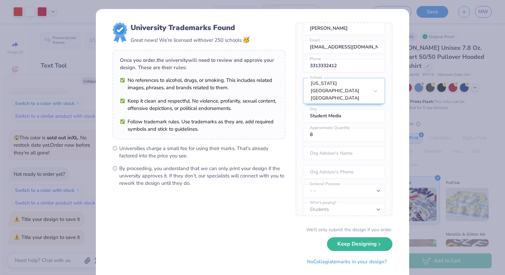
click at [277, 174] on span "By proceeding, you understand that we can only print your design if the univers…" at bounding box center [202, 176] width 166 height 22
click at [320, 87] on div "[US_STATE][GEOGRAPHIC_DATA] [GEOGRAPHIC_DATA]" at bounding box center [339, 90] width 59 height 25
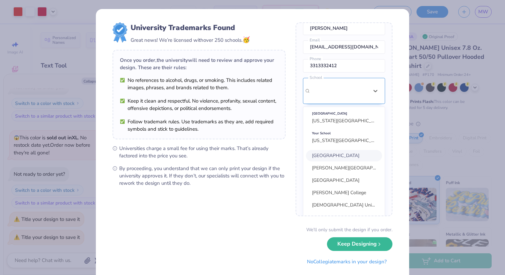
scroll to position [54, 0]
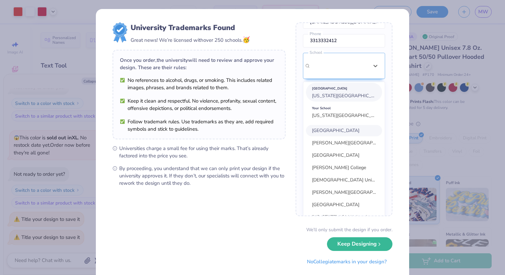
click at [309, 88] on div "[GEOGRAPHIC_DATA] [US_STATE][GEOGRAPHIC_DATA] [GEOGRAPHIC_DATA]" at bounding box center [344, 92] width 76 height 19
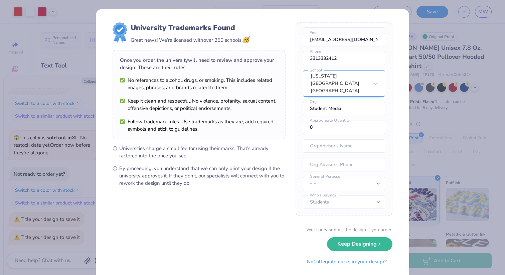
click at [324, 84] on div "[US_STATE][GEOGRAPHIC_DATA] [GEOGRAPHIC_DATA]" at bounding box center [344, 83] width 82 height 26
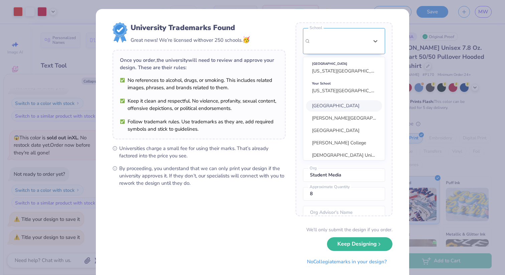
scroll to position [80, 0]
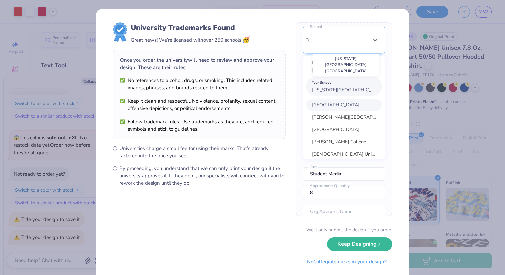
click at [336, 86] on span "[US_STATE][GEOGRAPHIC_DATA] [GEOGRAPHIC_DATA]" at bounding box center [372, 89] width 121 height 6
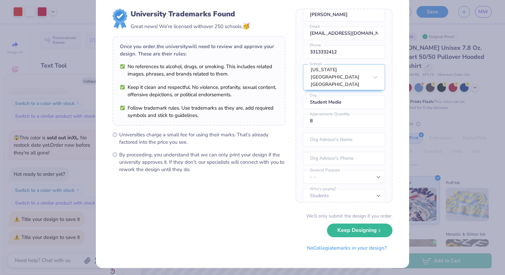
scroll to position [0, 0]
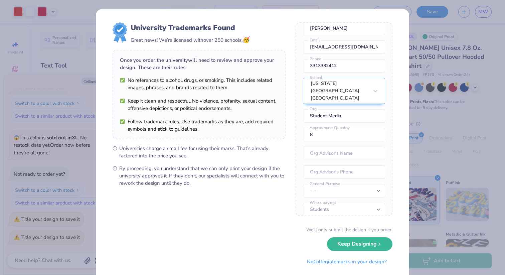
click at [51, 89] on div "University Trademarks Found Great news! We’re licensed with over 250 schools. 🥳…" at bounding box center [252, 137] width 505 height 275
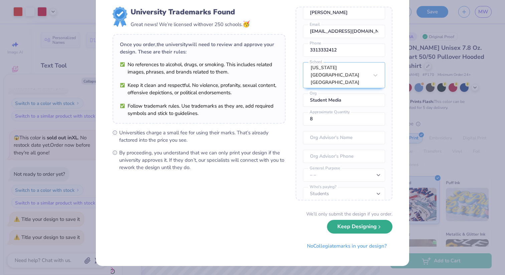
click at [378, 231] on button "Keep Designing" at bounding box center [359, 227] width 65 height 14
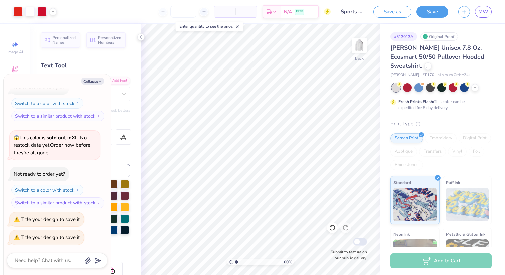
scroll to position [0, 0]
type textarea "x"
click at [487, 15] on link "MW" at bounding box center [483, 12] width 17 height 12
